Goal: Task Accomplishment & Management: Manage account settings

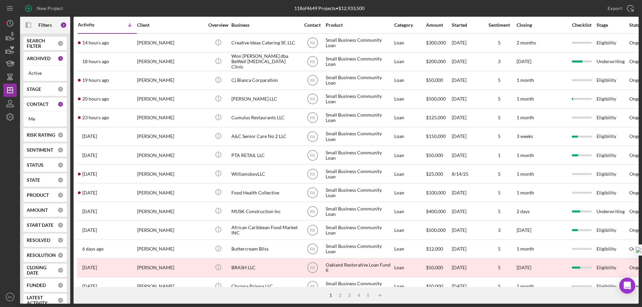
click at [40, 108] on div "CONTACT 1" at bounding box center [45, 104] width 37 height 13
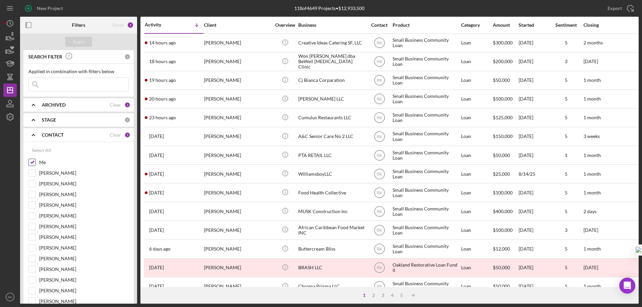
click at [31, 166] on input "Me" at bounding box center [32, 162] width 7 height 7
checkbox input "false"
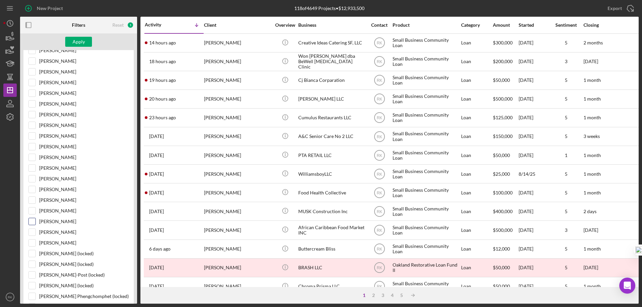
click at [31, 234] on input "[PERSON_NAME]" at bounding box center [32, 232] width 7 height 7
drag, startPoint x: 79, startPoint y: 44, endPoint x: 82, endPoint y: 49, distance: 6.6
click at [79, 43] on div "Apply" at bounding box center [79, 42] width 12 height 10
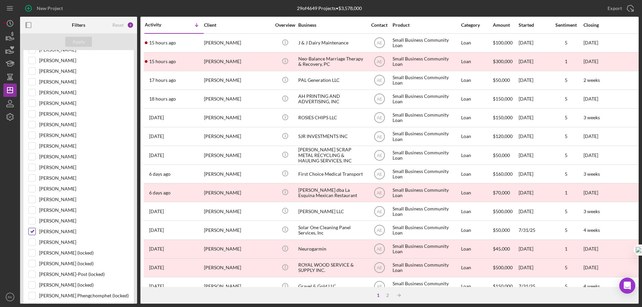
click at [30, 232] on input "[PERSON_NAME]" at bounding box center [32, 231] width 7 height 7
checkbox input "false"
click at [32, 107] on div at bounding box center [31, 103] width 7 height 7
drag, startPoint x: 32, startPoint y: 104, endPoint x: 43, endPoint y: 97, distance: 12.7
click at [33, 103] on input "[PERSON_NAME]" at bounding box center [32, 103] width 7 height 7
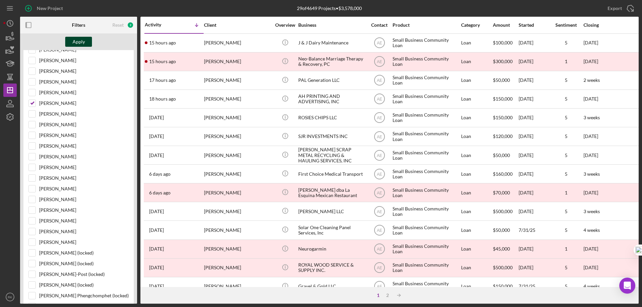
click at [78, 39] on div "Apply" at bounding box center [79, 42] width 12 height 10
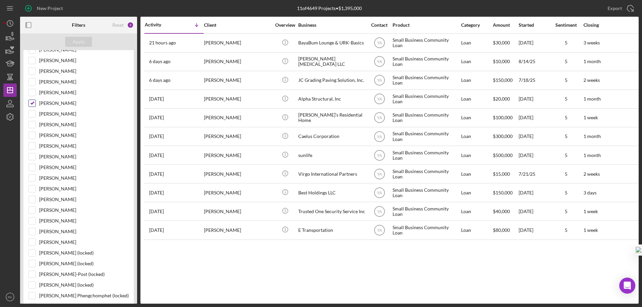
click at [33, 103] on input "[PERSON_NAME]" at bounding box center [32, 103] width 7 height 7
checkbox input "false"
drag, startPoint x: 31, startPoint y: 146, endPoint x: 55, endPoint y: 115, distance: 39.3
click at [31, 146] on input "[PERSON_NAME]" at bounding box center [32, 146] width 7 height 7
click at [80, 42] on div "Apply" at bounding box center [79, 42] width 12 height 10
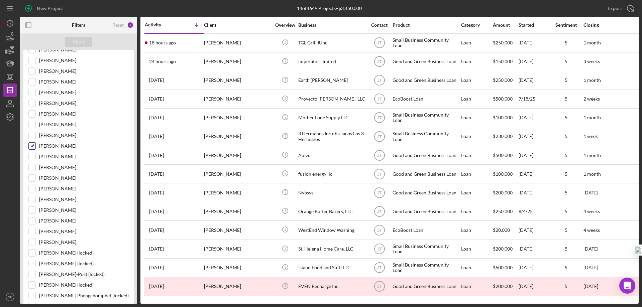
click at [31, 145] on input "[PERSON_NAME]" at bounding box center [32, 146] width 7 height 7
checkbox input "false"
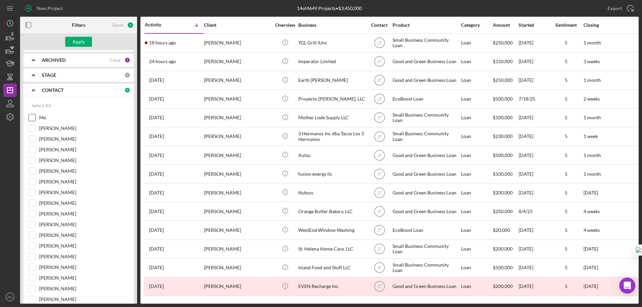
scroll to position [44, 0]
click at [33, 119] on input "Me" at bounding box center [32, 118] width 7 height 7
checkbox input "true"
click at [80, 44] on div "Apply" at bounding box center [79, 42] width 12 height 10
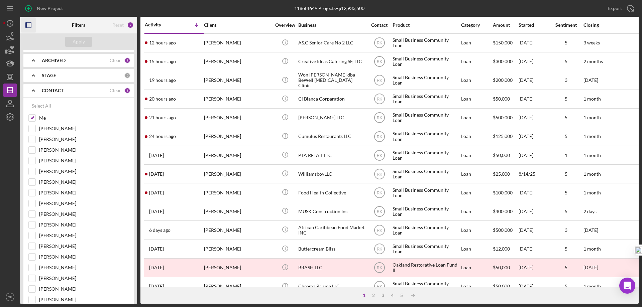
click at [30, 23] on icon "button" at bounding box center [28, 25] width 15 height 15
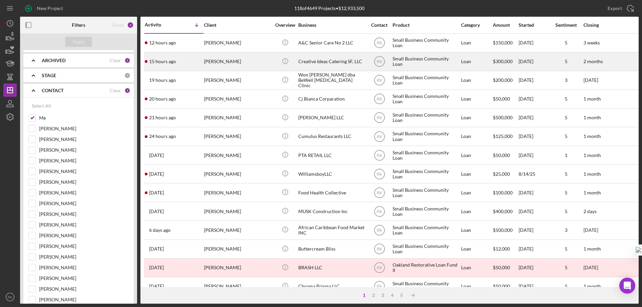
scroll to position [8, 0]
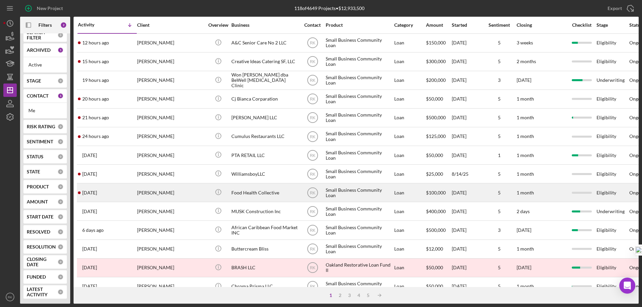
click at [155, 193] on div "[PERSON_NAME]" at bounding box center [170, 193] width 67 height 18
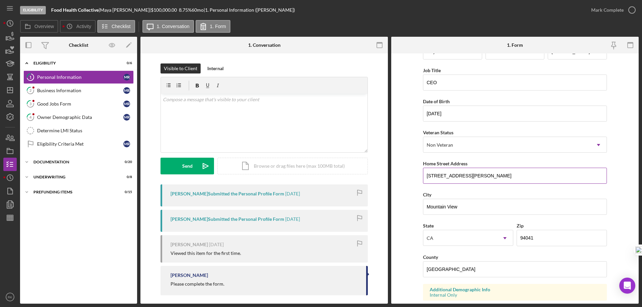
scroll to position [22, 0]
drag, startPoint x: 472, startPoint y: 177, endPoint x: 424, endPoint y: 174, distance: 47.2
click at [423, 175] on input "[STREET_ADDRESS][PERSON_NAME]" at bounding box center [515, 175] width 184 height 16
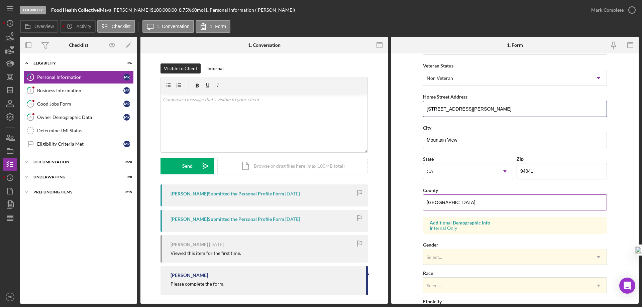
scroll to position [89, 0]
click at [470, 208] on input "[GEOGRAPHIC_DATA]" at bounding box center [515, 202] width 184 height 16
drag, startPoint x: 453, startPoint y: 200, endPoint x: 403, endPoint y: 204, distance: 50.3
click at [403, 204] on form "First Name [PERSON_NAME] Middle Name Last Name [PERSON_NAME] Job Title CEO Date…" at bounding box center [514, 178] width 247 height 250
type input "Santa Clara"
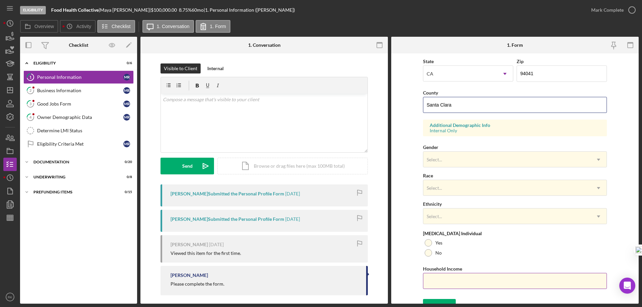
scroll to position [196, 0]
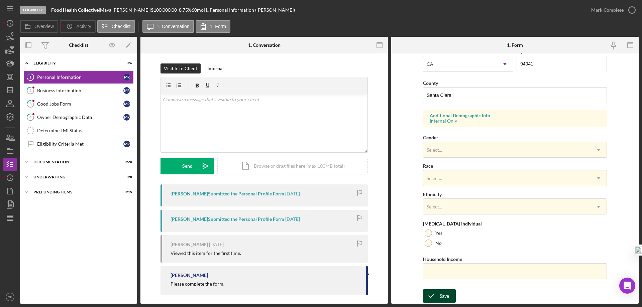
click at [447, 293] on div "Save" at bounding box center [443, 295] width 9 height 13
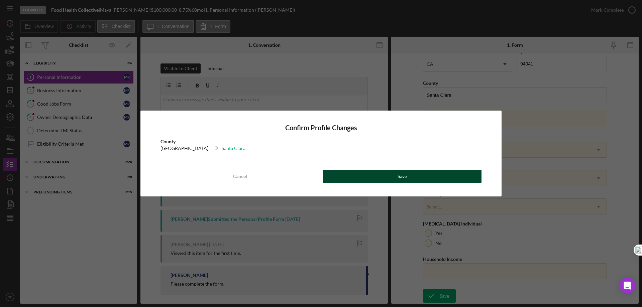
drag, startPoint x: 360, startPoint y: 180, endPoint x: 259, endPoint y: 164, distance: 102.3
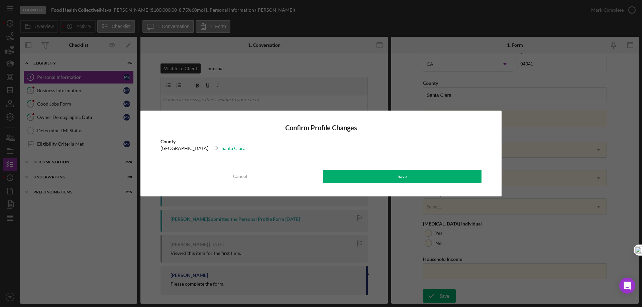
click at [359, 179] on button "Save" at bounding box center [402, 176] width 159 height 13
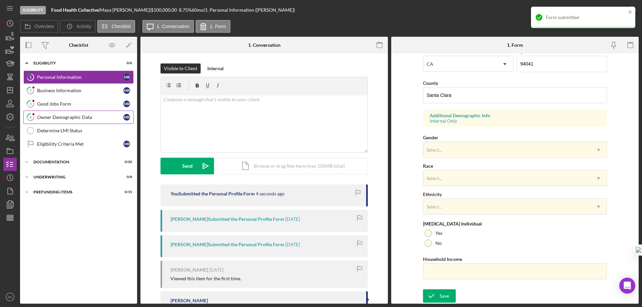
click at [59, 118] on div "Owner Demographic Data" at bounding box center [80, 117] width 86 height 5
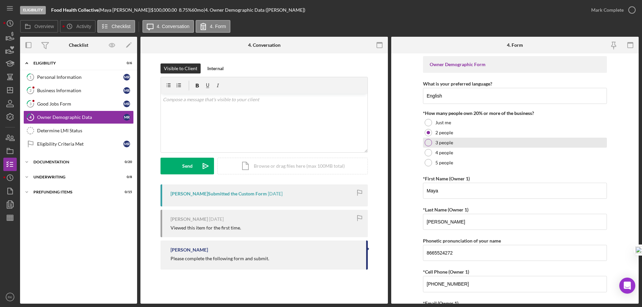
scroll to position [0, 0]
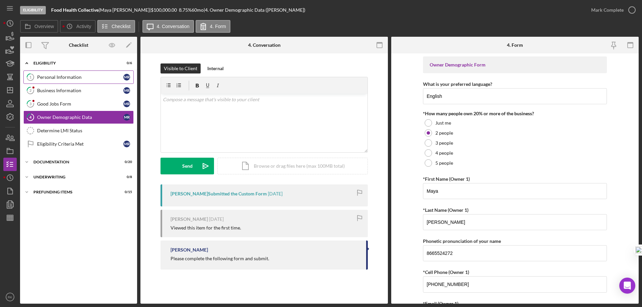
click at [55, 76] on div "Personal Information" at bounding box center [80, 77] width 86 height 5
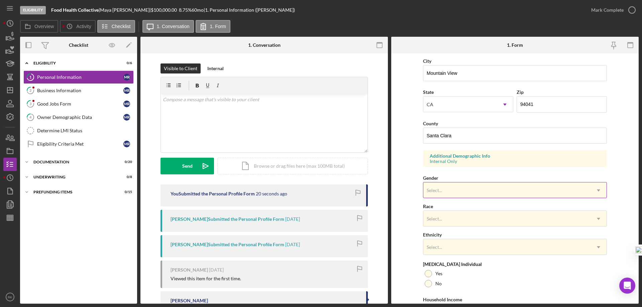
click at [443, 194] on div "Select..." at bounding box center [506, 190] width 167 height 15
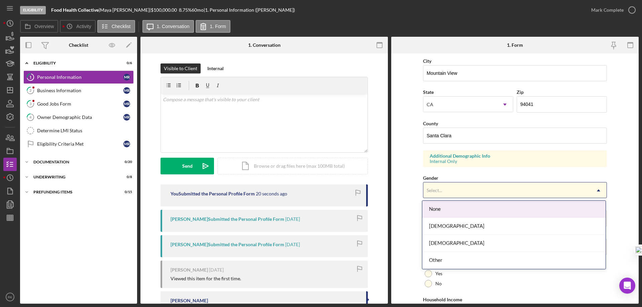
scroll to position [156, 0]
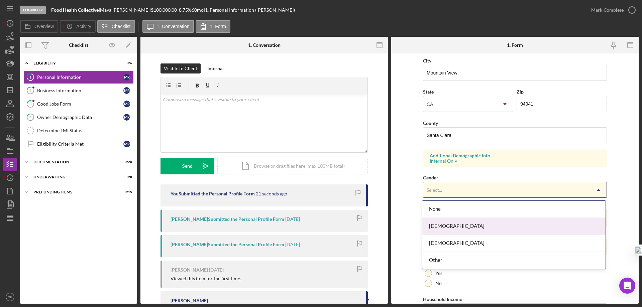
click at [441, 228] on div "[DEMOGRAPHIC_DATA]" at bounding box center [513, 226] width 183 height 17
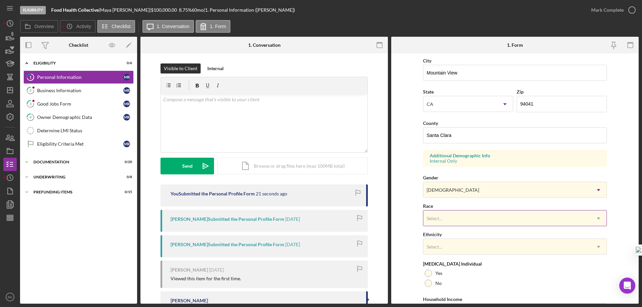
click at [441, 223] on div "Select..." at bounding box center [506, 218] width 167 height 15
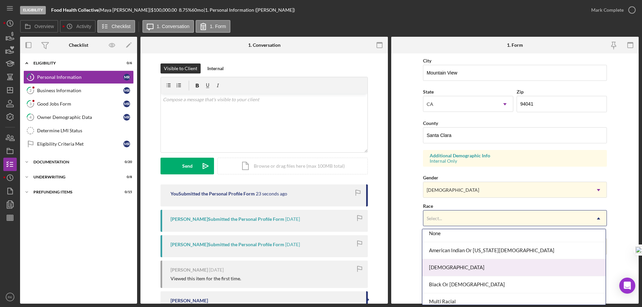
scroll to position [6, 0]
click at [444, 269] on div "[DEMOGRAPHIC_DATA]" at bounding box center [513, 266] width 183 height 17
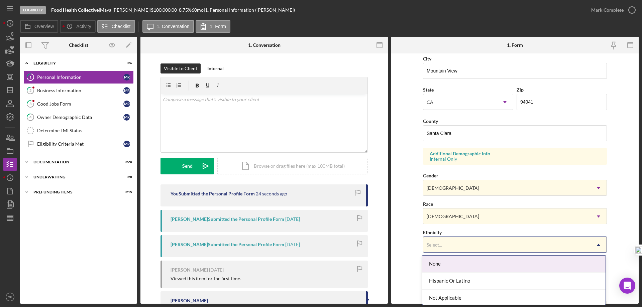
click at [436, 249] on div "Select..." at bounding box center [506, 244] width 167 height 15
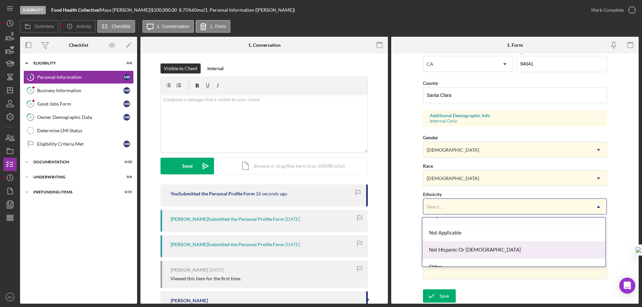
scroll to position [36, 0]
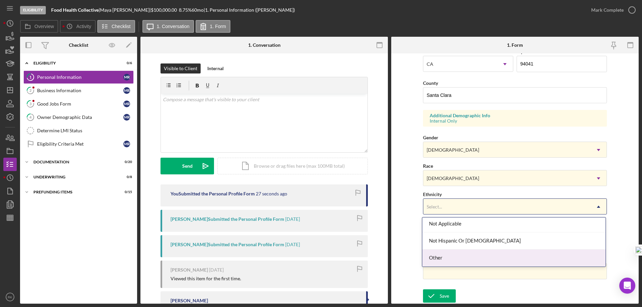
click at [438, 260] on div "Other" at bounding box center [513, 258] width 183 height 17
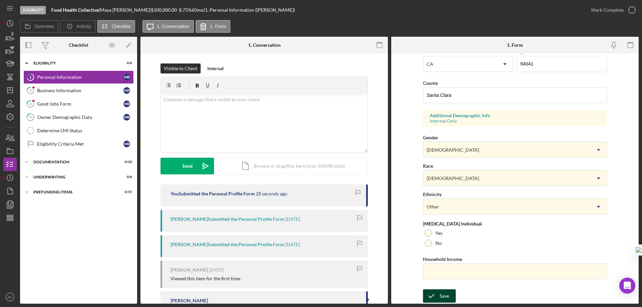
click at [443, 295] on div "Save" at bounding box center [443, 295] width 9 height 13
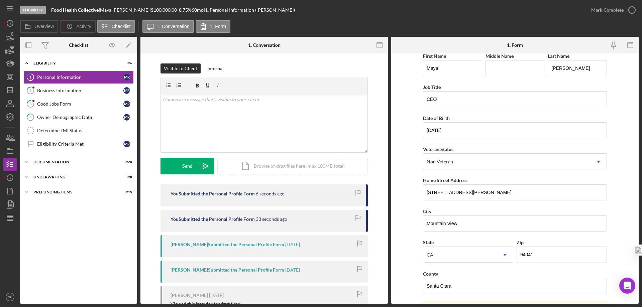
scroll to position [0, 0]
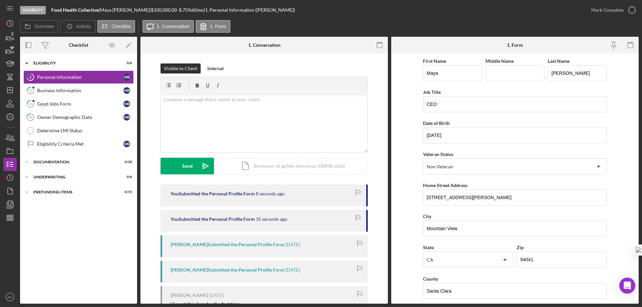
drag, startPoint x: 631, startPoint y: 11, endPoint x: 620, endPoint y: 22, distance: 15.8
click at [0, 0] on polyline "button" at bounding box center [0, 0] width 0 height 0
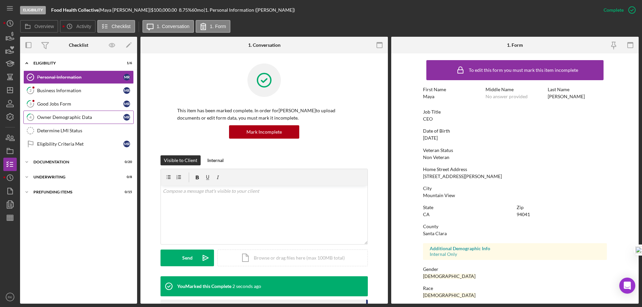
click at [62, 115] on div "Owner Demographic Data" at bounding box center [80, 117] width 86 height 5
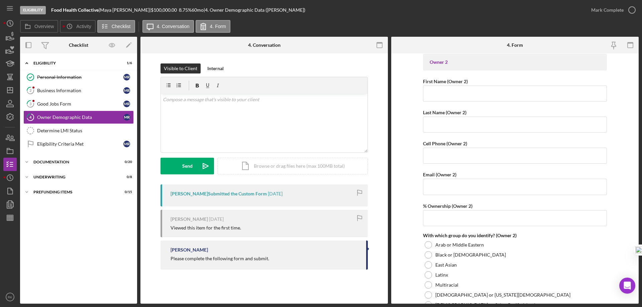
scroll to position [713, 0]
click at [164, 107] on div "v Color teal Color pink Remove color Add row above Add row below Add column bef…" at bounding box center [264, 123] width 207 height 58
drag, startPoint x: 208, startPoint y: 100, endPoint x: 227, endPoint y: 103, distance: 19.4
click at [226, 102] on p "Good morning, please complete 2nd owner information." at bounding box center [264, 99] width 203 height 7
click at [287, 101] on p "Good morning, please provide 2nd owner information." at bounding box center [264, 99] width 203 height 7
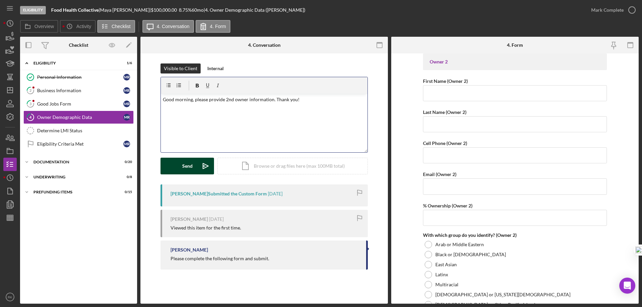
click at [193, 166] on button "Send Icon/icon-invite-send" at bounding box center [186, 166] width 53 height 17
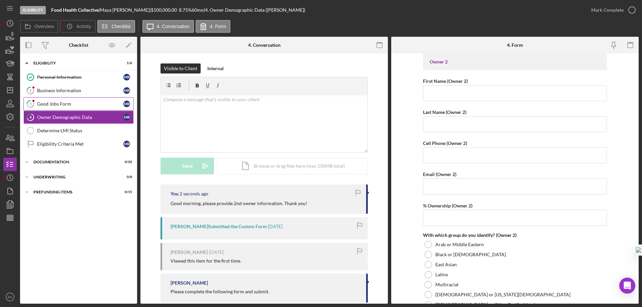
click at [77, 103] on div "Good Jobs Form" at bounding box center [80, 103] width 86 height 5
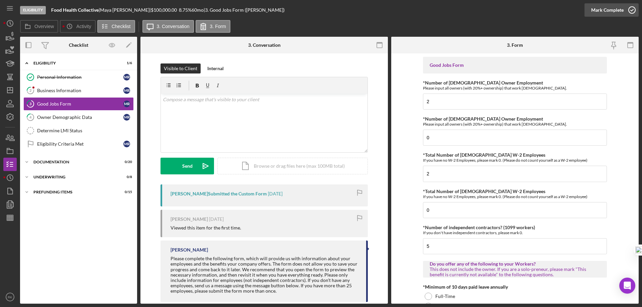
click at [631, 11] on icon "button" at bounding box center [631, 10] width 17 height 17
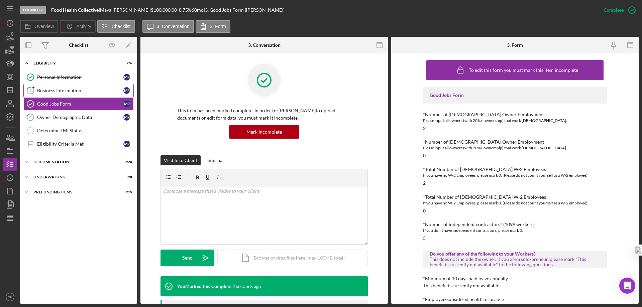
click at [73, 90] on div "Business Information" at bounding box center [80, 90] width 86 height 5
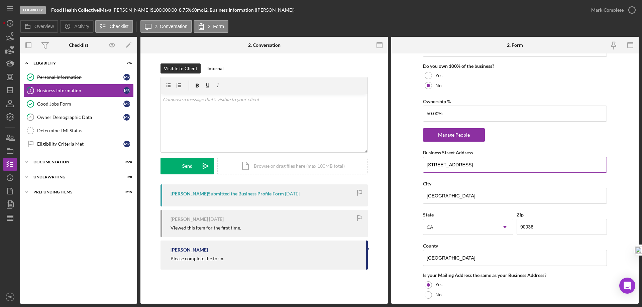
scroll to position [357, 0]
drag, startPoint x: 498, startPoint y: 165, endPoint x: 427, endPoint y: 166, distance: 70.5
click at [415, 172] on form "Business Name Food Health Collective DBA Food Health Collective Business Start …" at bounding box center [514, 178] width 247 height 250
click at [460, 257] on input "[GEOGRAPHIC_DATA]" at bounding box center [515, 258] width 184 height 16
click at [629, 227] on form "Business Name Food Health Collective DBA Food Health Collective Business Start …" at bounding box center [514, 178] width 247 height 250
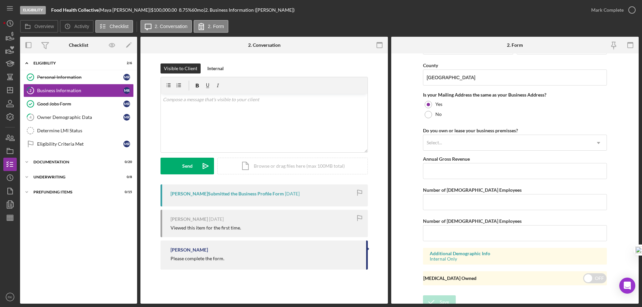
scroll to position [543, 0]
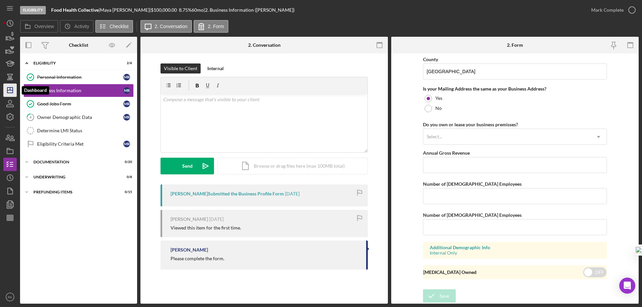
click at [10, 90] on line "button" at bounding box center [10, 89] width 0 height 3
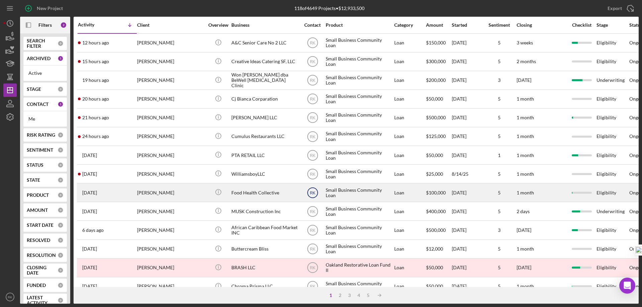
click at [312, 45] on text "RK" at bounding box center [312, 43] width 6 height 5
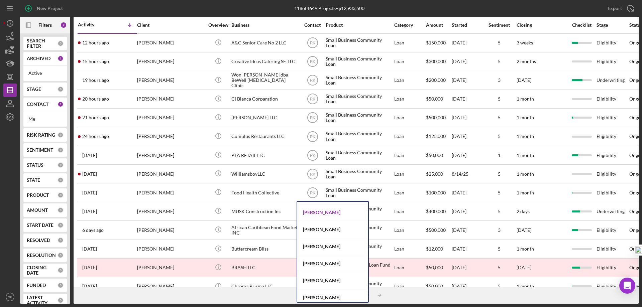
scroll to position [134, 0]
click at [320, 213] on div "[PERSON_NAME]" at bounding box center [332, 213] width 71 height 17
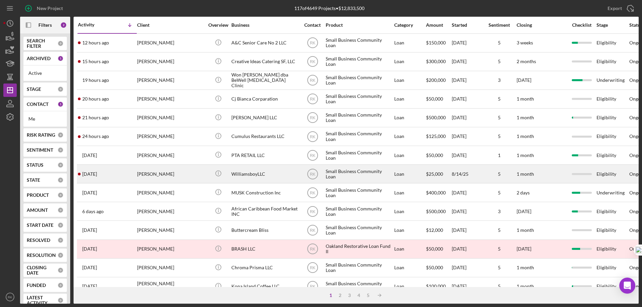
click at [243, 173] on div "WilliamsboyLLC" at bounding box center [264, 174] width 67 height 18
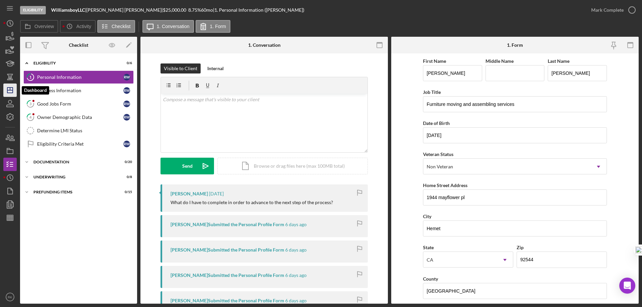
drag, startPoint x: 14, startPoint y: 91, endPoint x: 18, endPoint y: 93, distance: 4.8
click at [14, 91] on icon "Icon/Dashboard" at bounding box center [10, 90] width 17 height 17
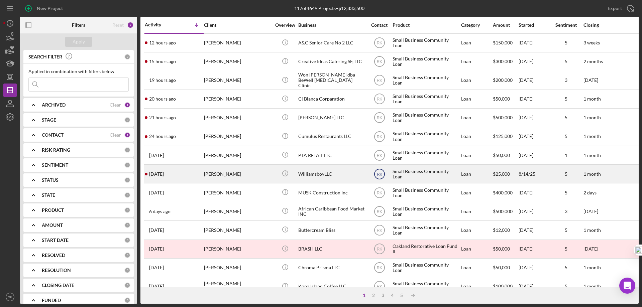
click at [378, 45] on text "RK" at bounding box center [379, 43] width 6 height 5
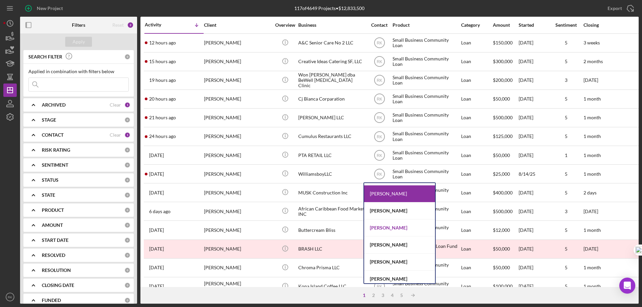
scroll to position [100, 0]
click at [392, 228] on div "[PERSON_NAME]" at bounding box center [399, 227] width 71 height 17
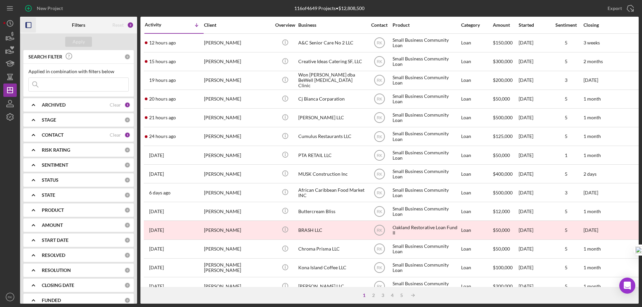
drag, startPoint x: 29, startPoint y: 26, endPoint x: 44, endPoint y: 31, distance: 16.3
click at [29, 26] on icon "button" at bounding box center [28, 25] width 15 height 15
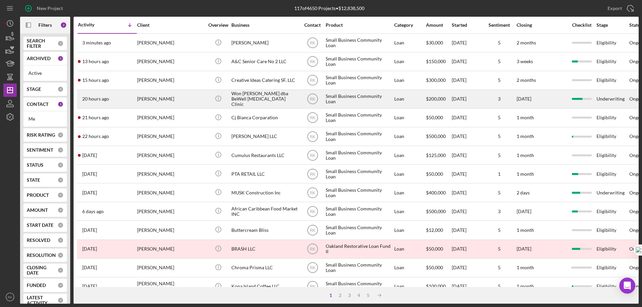
click at [247, 97] on div "Won [PERSON_NAME] dba BeWell [MEDICAL_DATA] Clinic" at bounding box center [264, 99] width 67 height 18
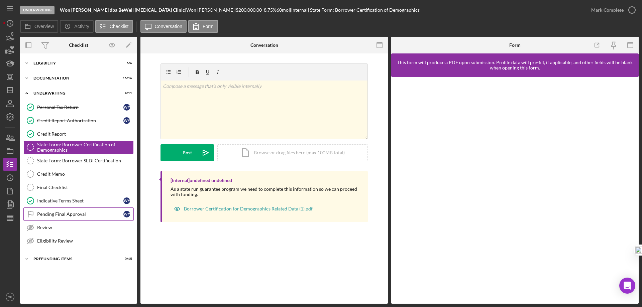
click at [55, 213] on div "Pending Final Approval" at bounding box center [80, 214] width 86 height 5
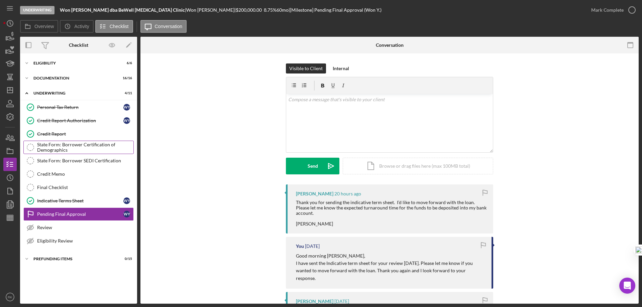
click at [67, 146] on div "State Form: Borrower Certification of Demographics" at bounding box center [85, 147] width 96 height 11
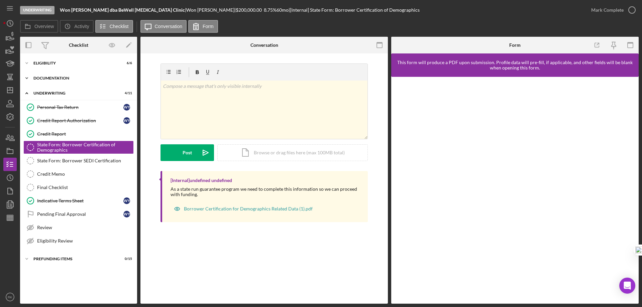
drag, startPoint x: 56, startPoint y: 75, endPoint x: 66, endPoint y: 85, distance: 13.2
click at [57, 76] on div "Icon/Expander Documentation 16 / 16" at bounding box center [78, 78] width 117 height 13
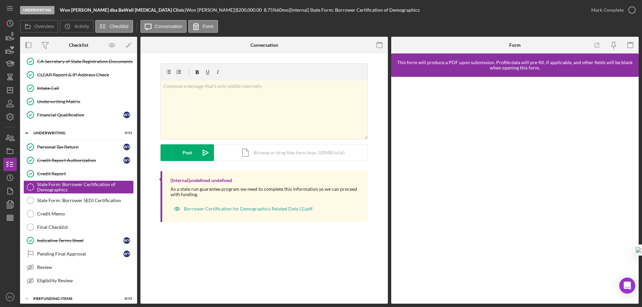
scroll to position [178, 0]
click at [88, 186] on div "State Form: Borrower Certification of Demographics" at bounding box center [85, 186] width 96 height 11
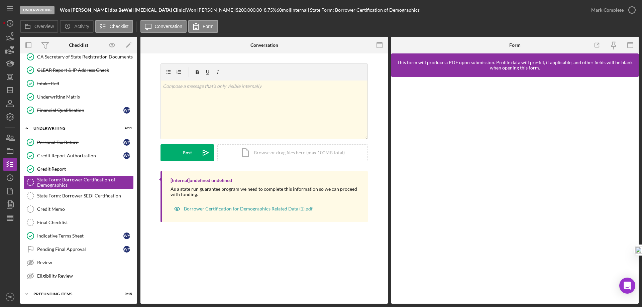
scroll to position [183, 0]
click at [633, 10] on icon "button" at bounding box center [631, 10] width 17 height 17
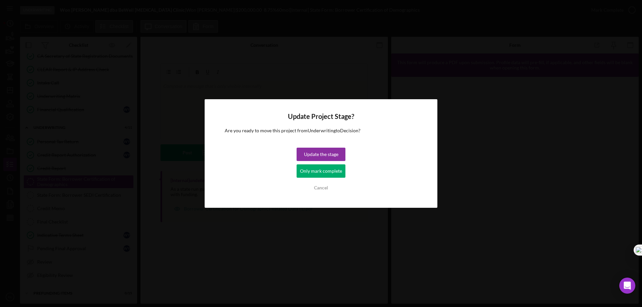
drag, startPoint x: 334, startPoint y: 170, endPoint x: 343, endPoint y: 177, distance: 11.7
click at [334, 170] on div "Only mark complete" at bounding box center [321, 170] width 42 height 13
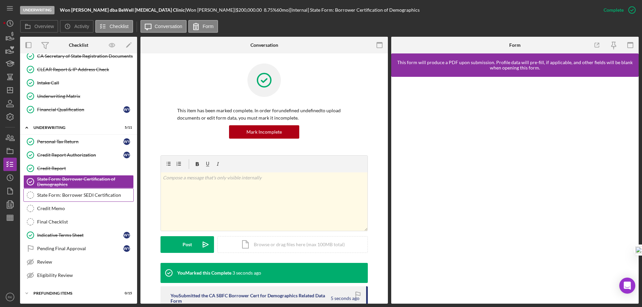
drag, startPoint x: 57, startPoint y: 197, endPoint x: 102, endPoint y: 197, distance: 45.1
click at [57, 197] on div "State Form: Borrower SEDI Certification" at bounding box center [85, 195] width 96 height 5
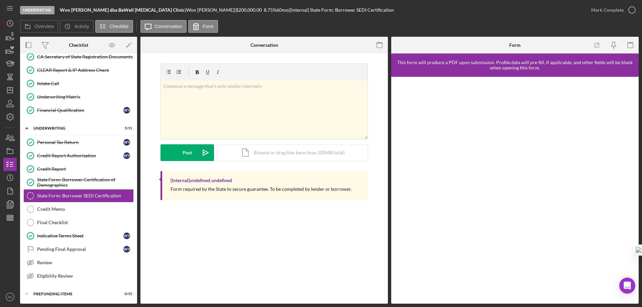
scroll to position [183, 0]
click at [630, 10] on icon "button" at bounding box center [631, 10] width 17 height 17
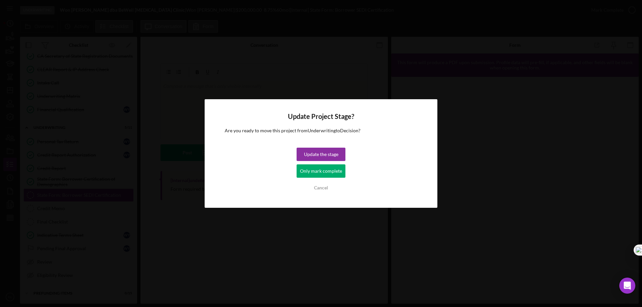
click at [328, 175] on div "Only mark complete" at bounding box center [321, 170] width 42 height 13
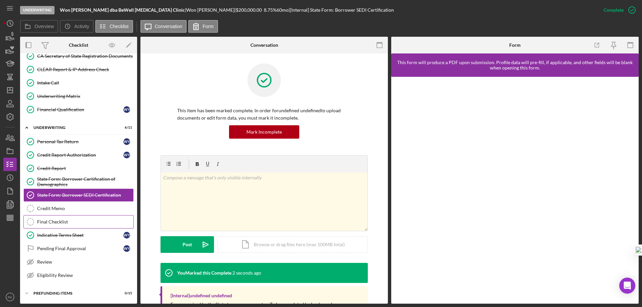
click at [57, 224] on div "Final Checklist" at bounding box center [85, 221] width 96 height 5
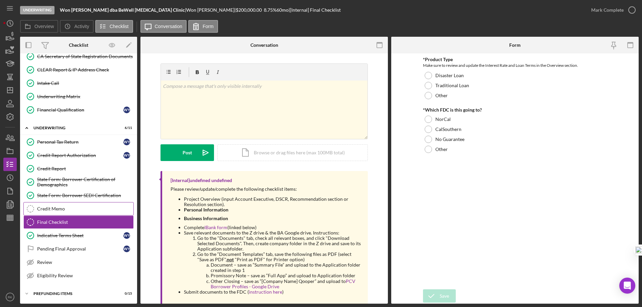
scroll to position [183, 0]
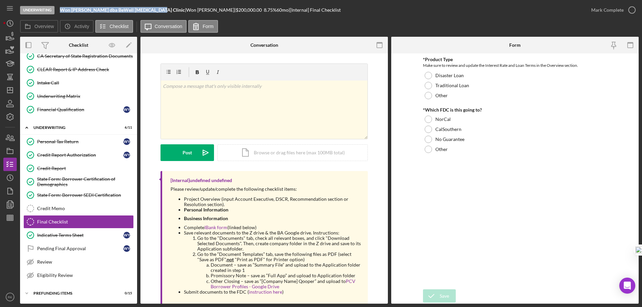
drag, startPoint x: 60, startPoint y: 10, endPoint x: 148, endPoint y: 8, distance: 87.2
click at [148, 8] on b "Won [PERSON_NAME] dba BeWell [MEDICAL_DATA] Clinic" at bounding box center [122, 10] width 125 height 6
copy b "Won [PERSON_NAME] dba BeWell [MEDICAL_DATA] Clinic"
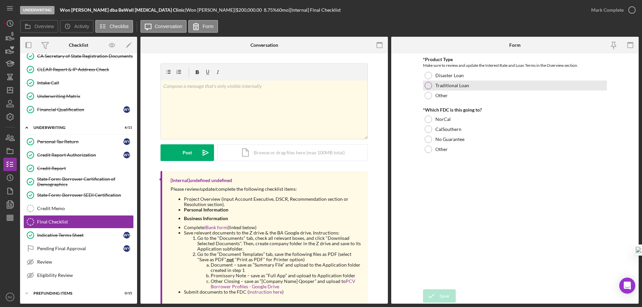
drag, startPoint x: 429, startPoint y: 86, endPoint x: 430, endPoint y: 89, distance: 3.5
click at [429, 85] on div at bounding box center [427, 85] width 7 height 7
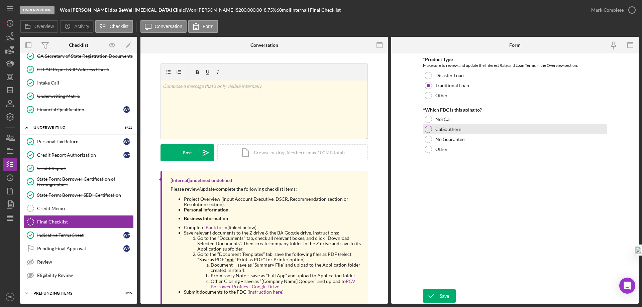
click at [428, 131] on div at bounding box center [427, 129] width 7 height 7
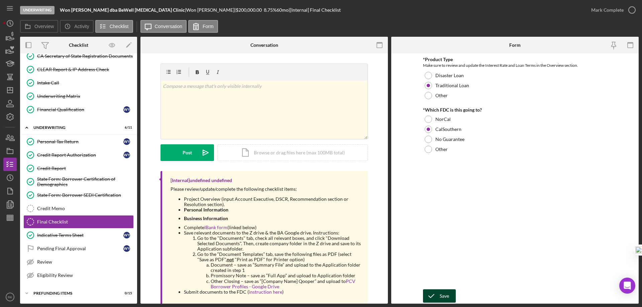
drag, startPoint x: 446, startPoint y: 297, endPoint x: 449, endPoint y: 292, distance: 6.5
click at [446, 297] on div "Save" at bounding box center [443, 295] width 9 height 13
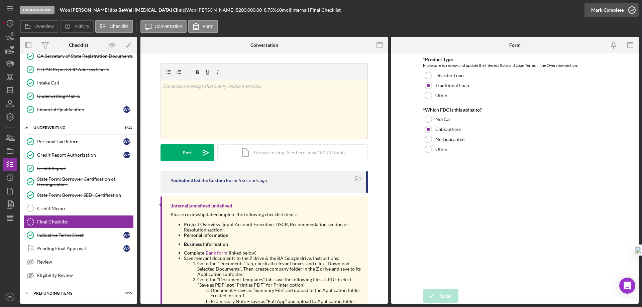
click at [631, 9] on icon "button" at bounding box center [631, 10] width 17 height 17
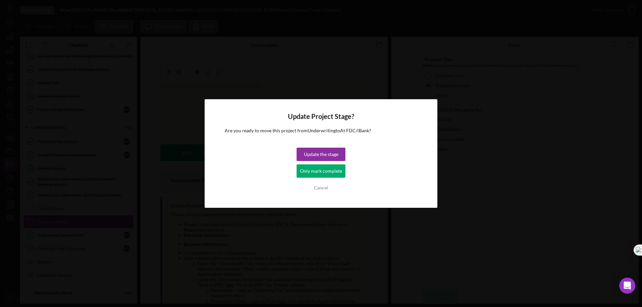
click at [306, 174] on div "Only mark complete" at bounding box center [321, 170] width 42 height 13
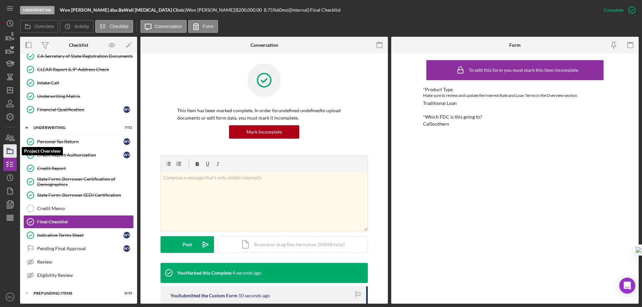
click at [6, 155] on icon "button" at bounding box center [10, 151] width 17 height 17
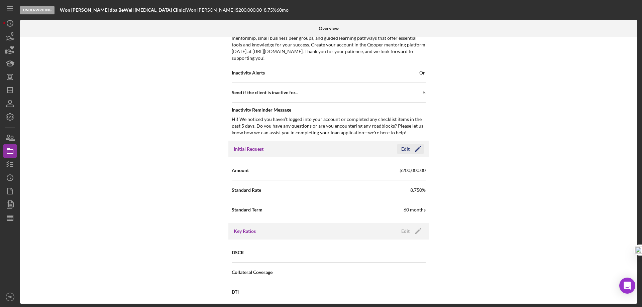
scroll to position [368, 0]
click at [417, 151] on icon "Icon/Edit" at bounding box center [417, 148] width 17 height 17
drag, startPoint x: 353, startPoint y: 169, endPoint x: 334, endPoint y: 171, distance: 18.9
click at [334, 171] on input "$200,000" at bounding box center [377, 170] width 97 height 16
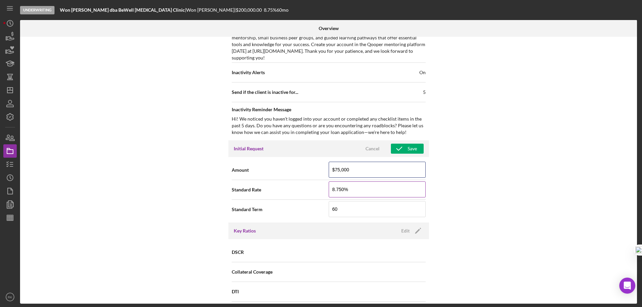
type input "$7,500,000"
click at [403, 149] on icon "button" at bounding box center [399, 148] width 17 height 17
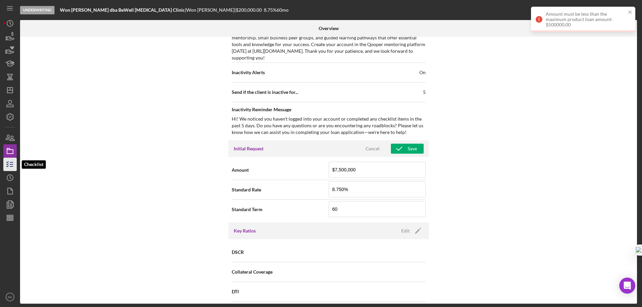
click at [14, 164] on icon "button" at bounding box center [10, 164] width 17 height 17
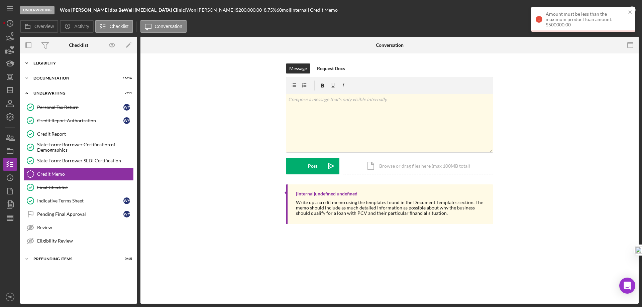
click at [42, 62] on div "Eligibility" at bounding box center [80, 63] width 95 height 4
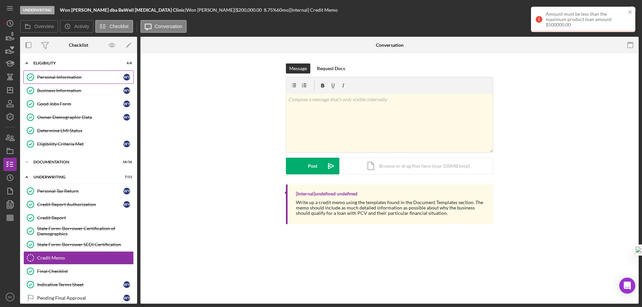
click at [58, 77] on div "Personal Information" at bounding box center [80, 77] width 86 height 5
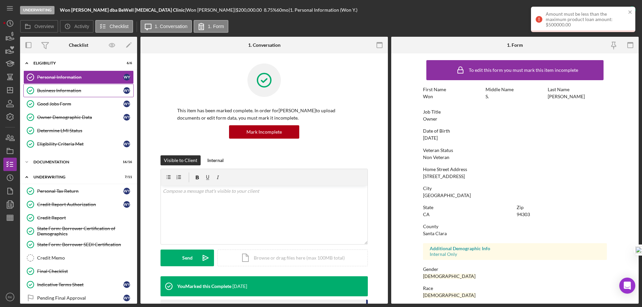
click at [59, 89] on div "Business Information" at bounding box center [80, 90] width 86 height 5
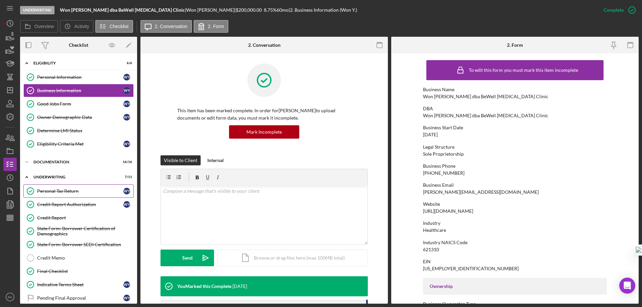
drag, startPoint x: 58, startPoint y: 194, endPoint x: 65, endPoint y: 192, distance: 6.2
click at [59, 193] on div "Personal Tax Return" at bounding box center [80, 190] width 86 height 5
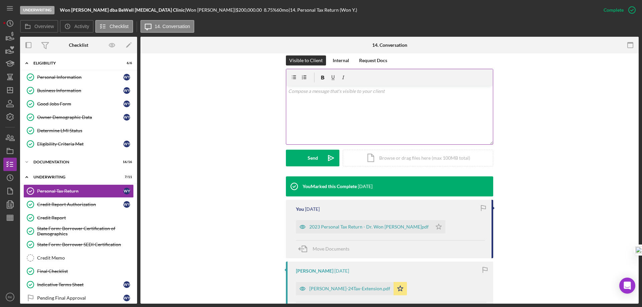
scroll to position [100, 0]
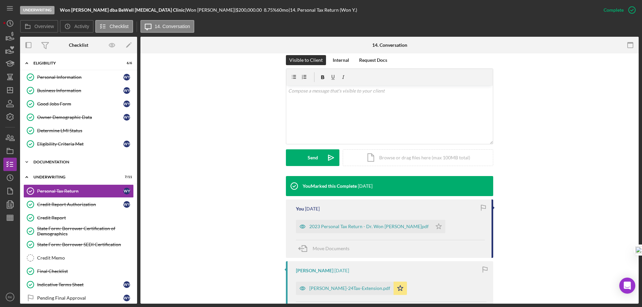
click at [65, 163] on div "Documentation" at bounding box center [80, 162] width 95 height 4
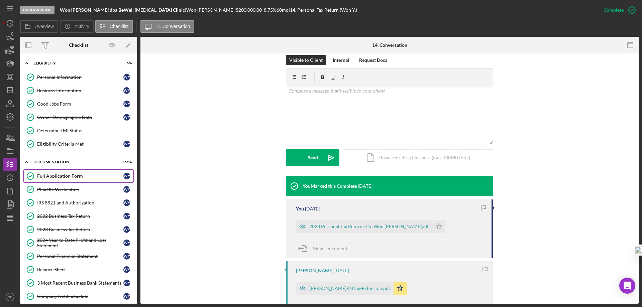
click at [60, 174] on div "Full Application Form" at bounding box center [80, 175] width 86 height 5
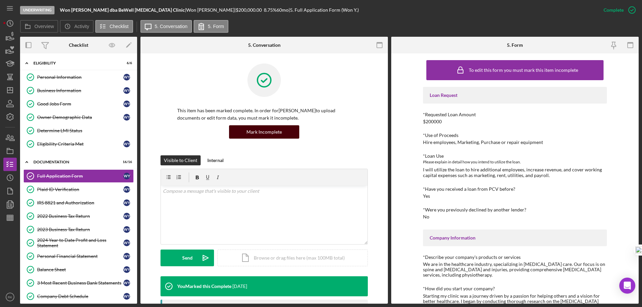
click at [262, 133] on div "Mark Incomplete" at bounding box center [263, 131] width 35 height 13
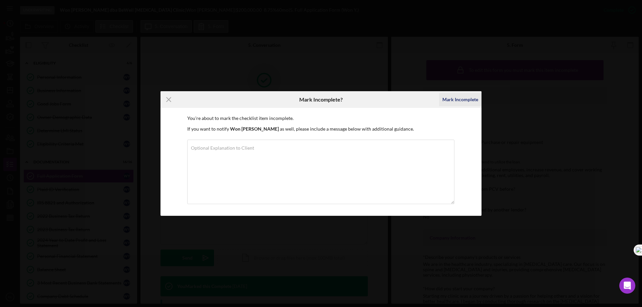
click at [451, 98] on div "Mark Incomplete" at bounding box center [460, 99] width 36 height 13
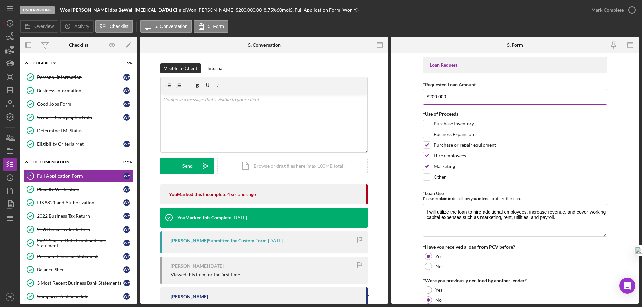
drag, startPoint x: 436, startPoint y: 97, endPoint x: 428, endPoint y: 97, distance: 8.4
click at [428, 97] on input "$200,000" at bounding box center [515, 97] width 184 height 16
type input "$75,000.00"
click at [546, 137] on div "Business Expansion" at bounding box center [515, 136] width 184 height 11
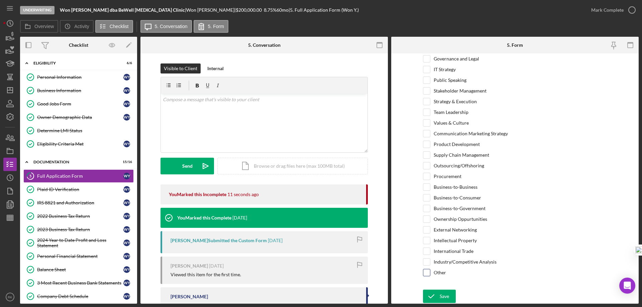
scroll to position [1263, 0]
click at [450, 296] on button "Save" at bounding box center [439, 295] width 33 height 13
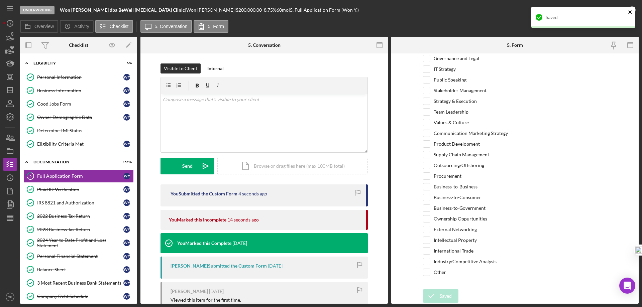
click at [629, 10] on div "Saved" at bounding box center [582, 19] width 107 height 29
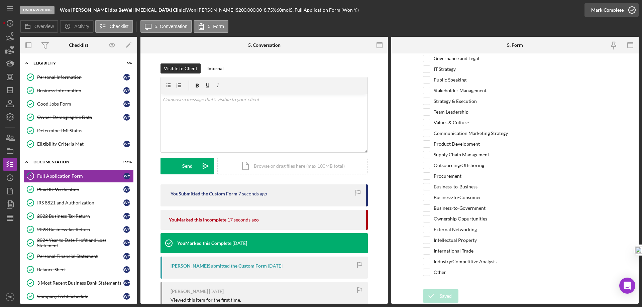
click at [629, 11] on icon "button" at bounding box center [631, 10] width 17 height 17
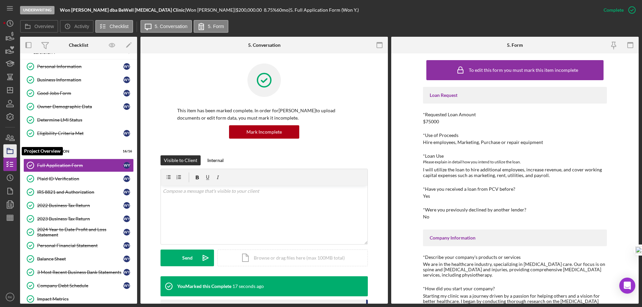
scroll to position [10, 0]
click at [10, 153] on icon "button" at bounding box center [10, 151] width 17 height 17
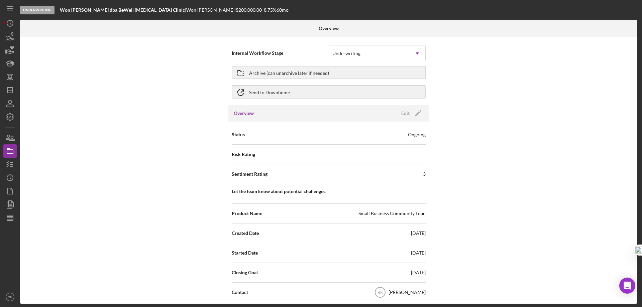
click at [511, 135] on div "Internal Workflow Stage Underwriting Icon/Dropdown Arrow Archive (can unarchive…" at bounding box center [328, 170] width 617 height 267
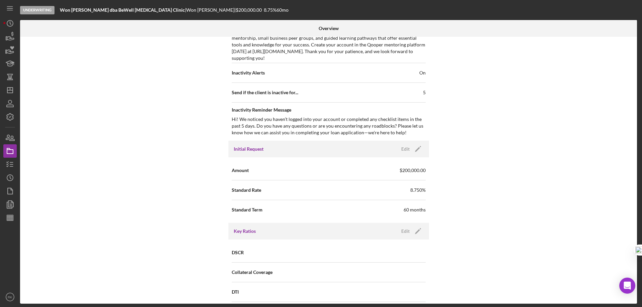
scroll to position [368, 0]
click at [417, 148] on polygon "button" at bounding box center [417, 149] width 5 height 5
drag, startPoint x: 358, startPoint y: 167, endPoint x: 334, endPoint y: 168, distance: 24.1
click at [334, 168] on input "$200,000" at bounding box center [377, 170] width 97 height 16
click at [410, 150] on div "Save" at bounding box center [411, 149] width 9 height 10
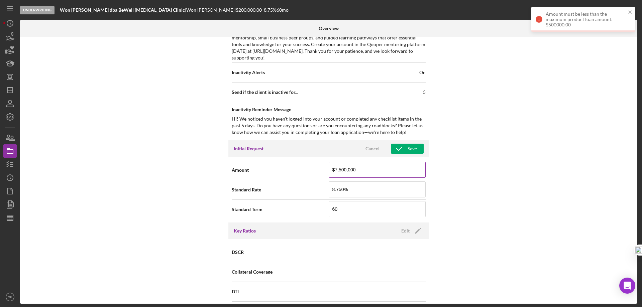
click at [356, 171] on input "$7,500,000" at bounding box center [377, 170] width 97 height 16
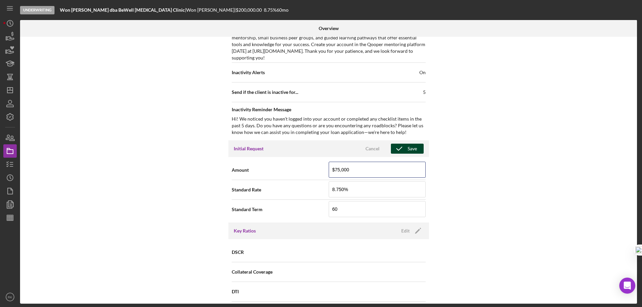
type input "$75,000"
click at [400, 149] on icon "button" at bounding box center [399, 148] width 17 height 17
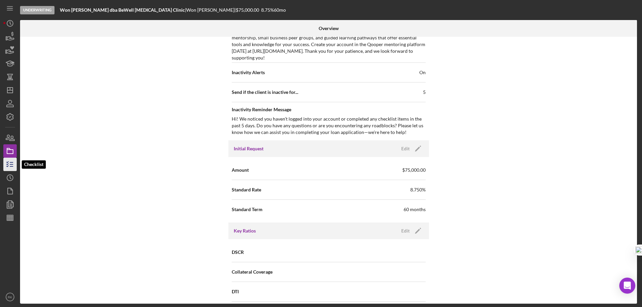
click at [14, 164] on icon "button" at bounding box center [10, 164] width 17 height 17
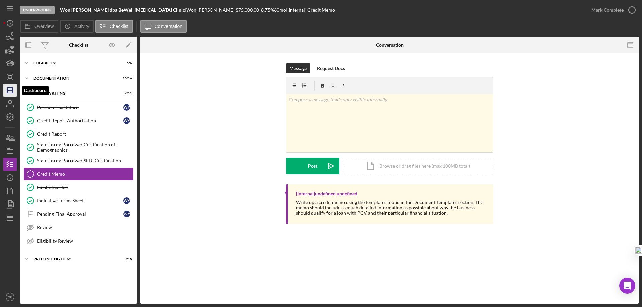
click at [10, 95] on icon "Icon/Dashboard" at bounding box center [10, 90] width 17 height 17
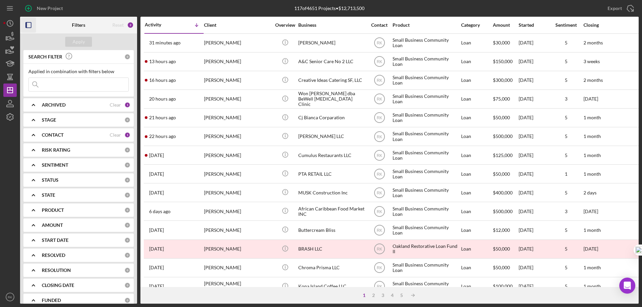
click at [28, 27] on icon "button" at bounding box center [28, 25] width 15 height 15
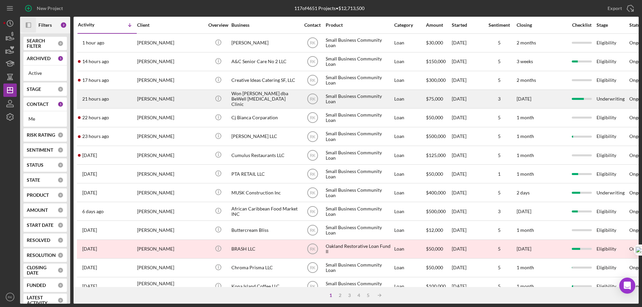
click at [248, 102] on div "Won [PERSON_NAME] dba BeWell [MEDICAL_DATA] Clinic" at bounding box center [264, 99] width 67 height 18
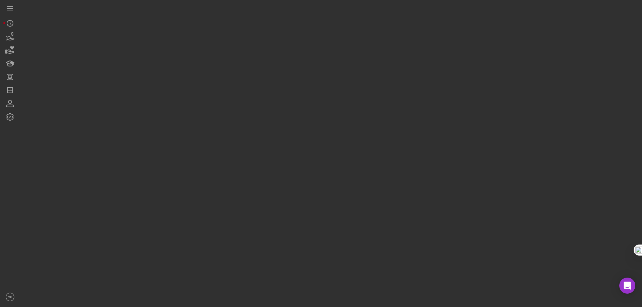
click at [248, 102] on div at bounding box center [329, 152] width 618 height 304
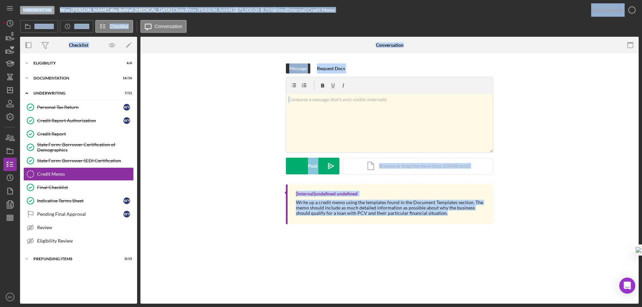
drag, startPoint x: 327, startPoint y: 123, endPoint x: 258, endPoint y: 124, distance: 68.5
click at [327, 122] on div "v Color teal Color pink Remove color Add row above Add row below Add column bef…" at bounding box center [389, 123] width 207 height 58
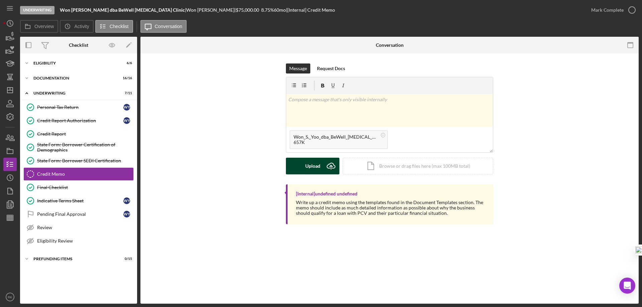
click at [324, 165] on icon "Icon/Upload" at bounding box center [331, 166] width 17 height 17
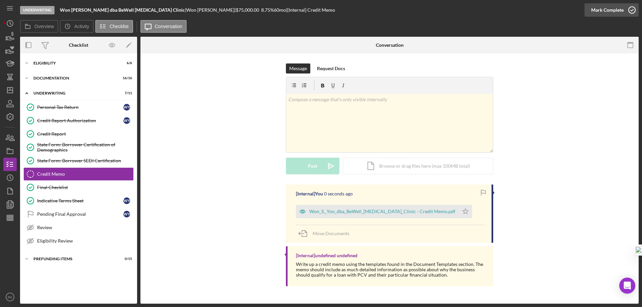
click at [630, 10] on icon "button" at bounding box center [631, 10] width 17 height 17
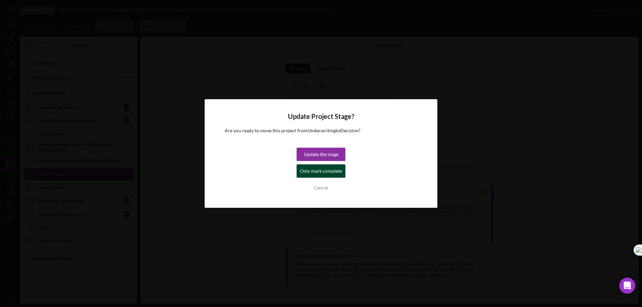
click at [319, 172] on div "Only mark complete" at bounding box center [321, 170] width 42 height 13
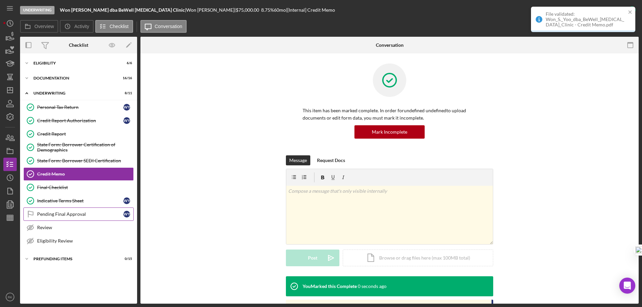
click at [68, 215] on div "Pending Final Approval" at bounding box center [80, 214] width 86 height 5
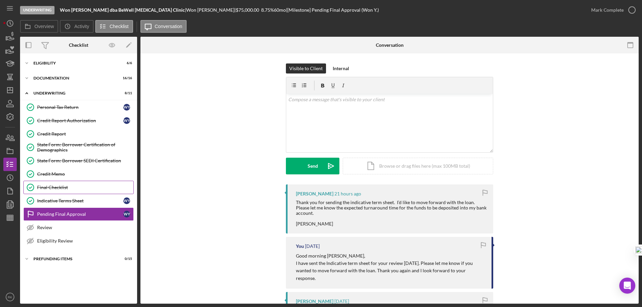
click at [57, 188] on div "Final Checklist" at bounding box center [85, 187] width 96 height 5
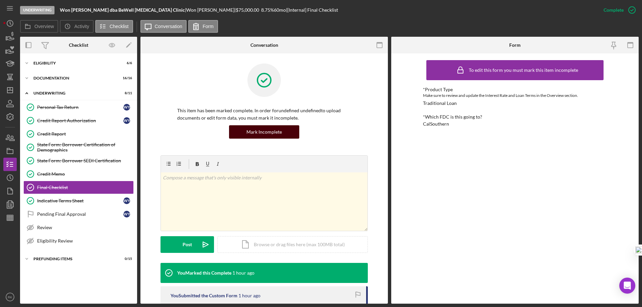
click at [263, 128] on div "Mark Incomplete" at bounding box center [263, 131] width 35 height 13
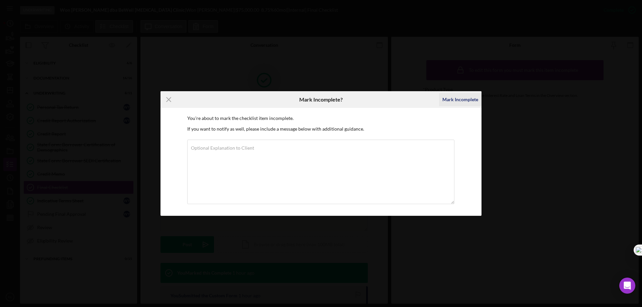
drag, startPoint x: 446, startPoint y: 104, endPoint x: 444, endPoint y: 101, distance: 4.0
click at [446, 103] on div "Mark Incomplete" at bounding box center [460, 99] width 36 height 13
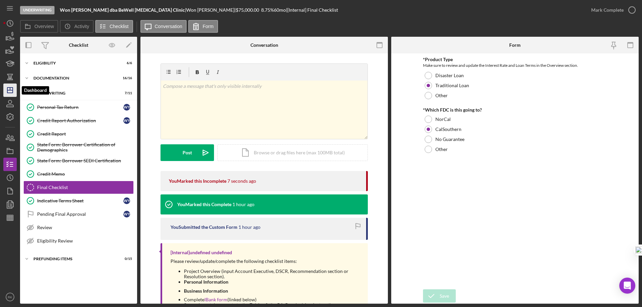
click at [5, 93] on icon "Icon/Dashboard" at bounding box center [10, 90] width 17 height 17
